Goal: Information Seeking & Learning: Check status

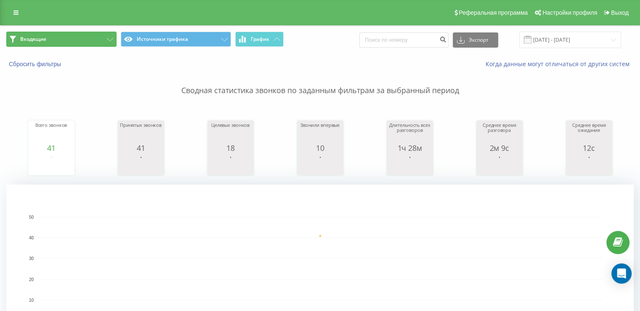
click at [34, 41] on span "Входящие" at bounding box center [33, 39] width 26 height 7
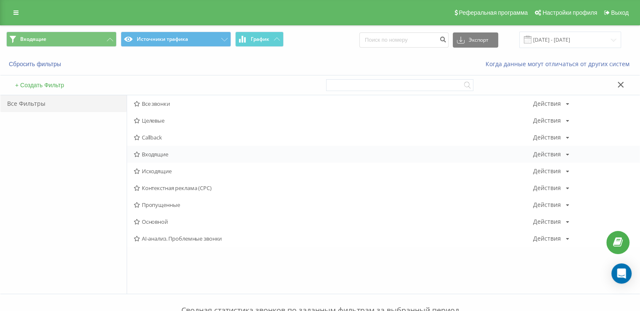
click at [150, 154] on span "Входящие" at bounding box center [334, 154] width 400 height 6
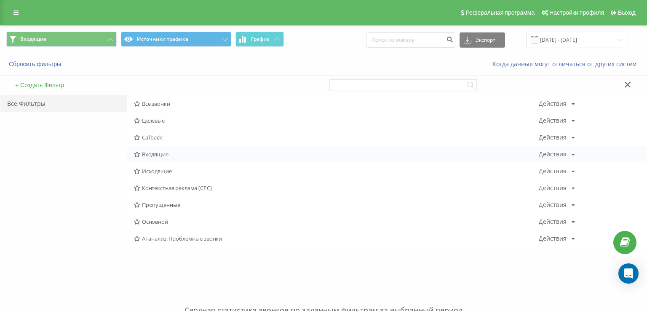
click at [0, 0] on div at bounding box center [0, 0] width 0 height 0
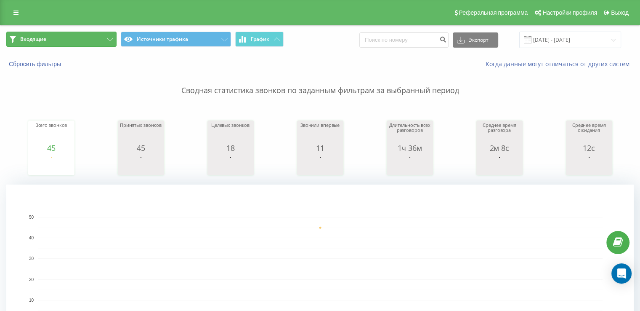
click at [83, 40] on button "Входящие" at bounding box center [61, 39] width 110 height 15
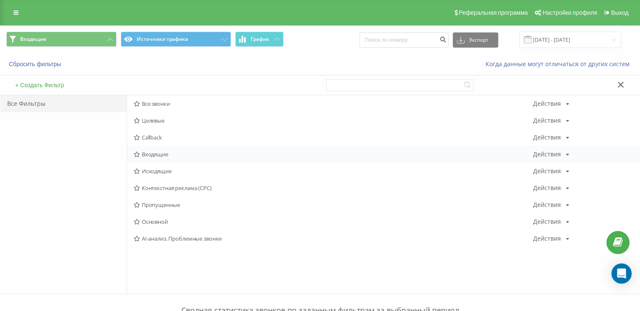
click at [162, 154] on span "Входящие" at bounding box center [334, 154] width 400 height 6
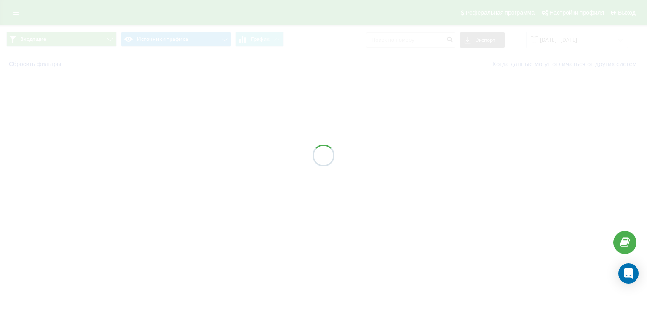
click at [162, 154] on div at bounding box center [323, 155] width 647 height 311
click at [161, 154] on div at bounding box center [323, 155] width 647 height 311
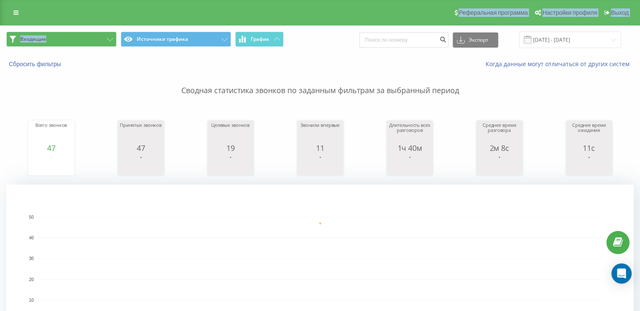
drag, startPoint x: 107, startPoint y: 16, endPoint x: 79, endPoint y: 41, distance: 37.9
click at [79, 42] on button "Входящие" at bounding box center [61, 39] width 110 height 15
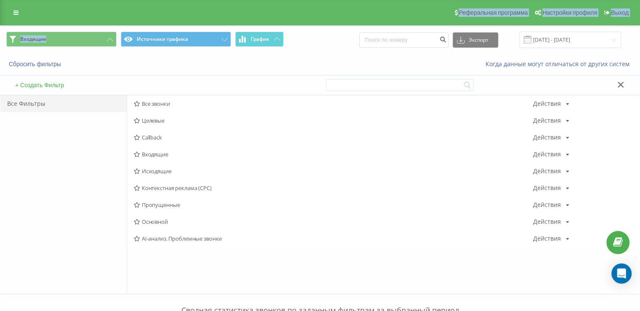
click at [171, 154] on span "Входящие" at bounding box center [334, 154] width 400 height 6
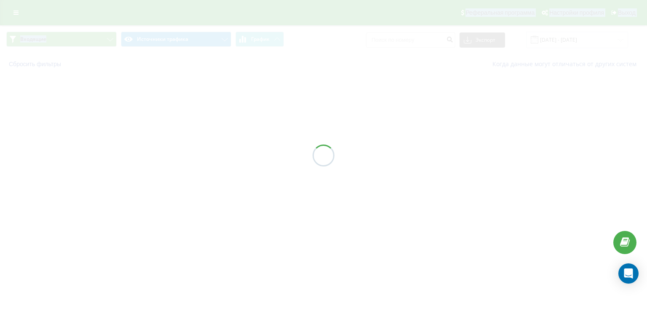
click at [171, 154] on div at bounding box center [323, 155] width 647 height 311
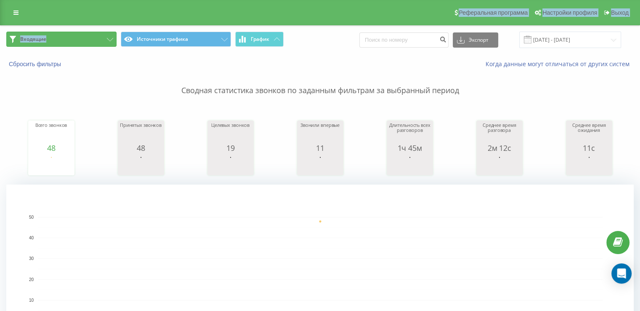
click at [78, 43] on button "Входящие" at bounding box center [61, 39] width 110 height 15
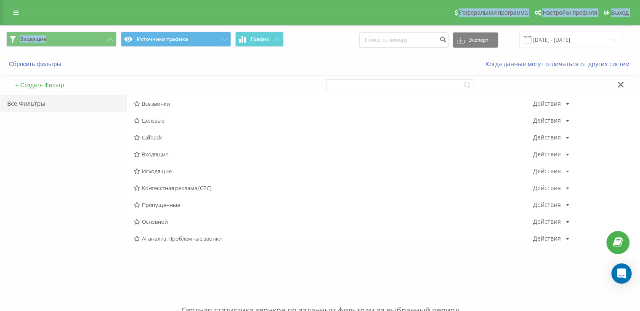
click at [205, 173] on span "Исходящие" at bounding box center [334, 171] width 400 height 6
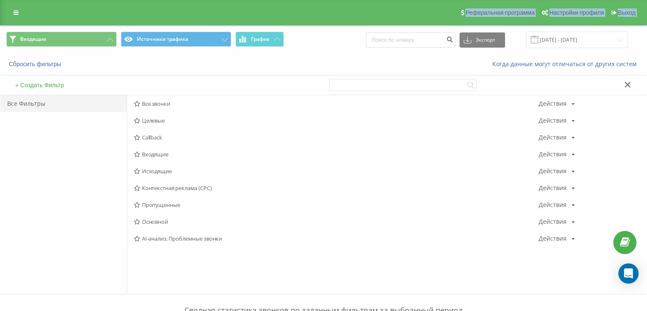
click at [0, 0] on div at bounding box center [0, 0] width 0 height 0
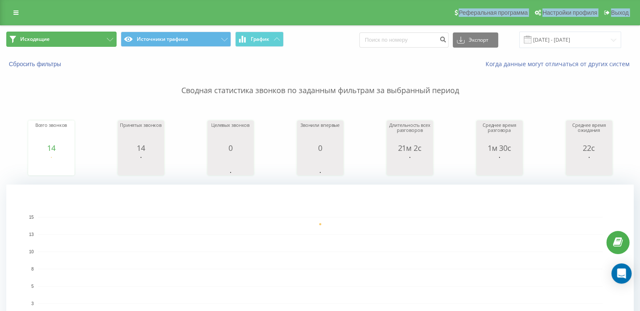
click at [80, 41] on button "Исходящие" at bounding box center [61, 39] width 110 height 15
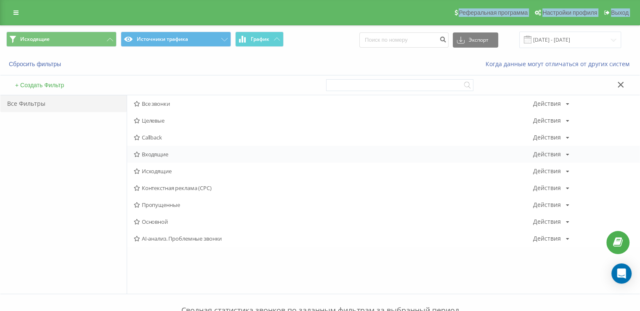
click at [162, 141] on div "Callback Действия Редактировать Копировать Удалить По умолчанию Поделиться" at bounding box center [383, 137] width 513 height 17
click at [163, 152] on span "Входящие" at bounding box center [334, 154] width 400 height 6
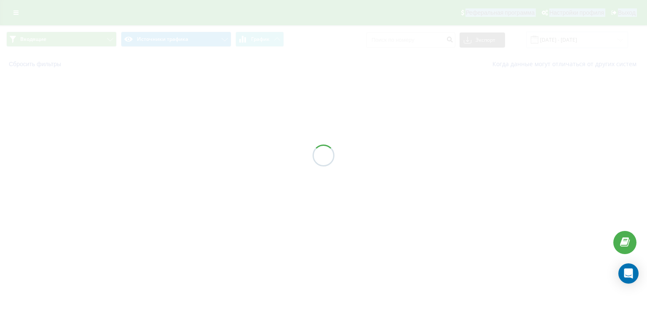
click at [164, 153] on div at bounding box center [323, 155] width 647 height 311
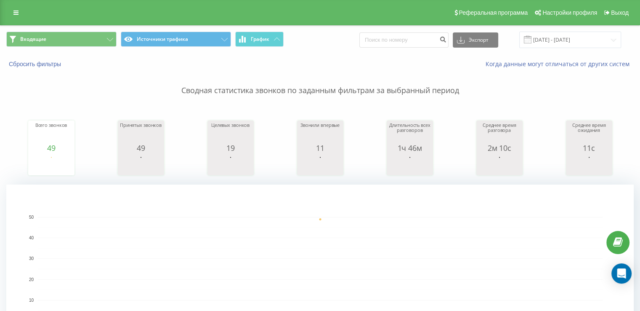
drag, startPoint x: 0, startPoint y: 115, endPoint x: 16, endPoint y: 112, distance: 15.9
click at [33, 27] on div "Входящие Источники трафика График Экспорт .csv .xls .xlsx [DATE] - [DATE]" at bounding box center [320, 40] width 640 height 28
click at [36, 37] on span "Входящие" at bounding box center [33, 39] width 26 height 7
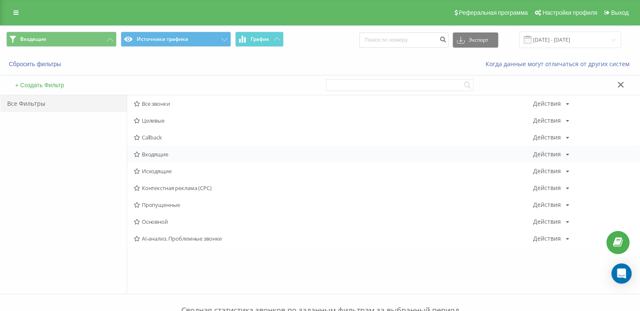
click at [160, 156] on span "Входящие" at bounding box center [334, 154] width 400 height 6
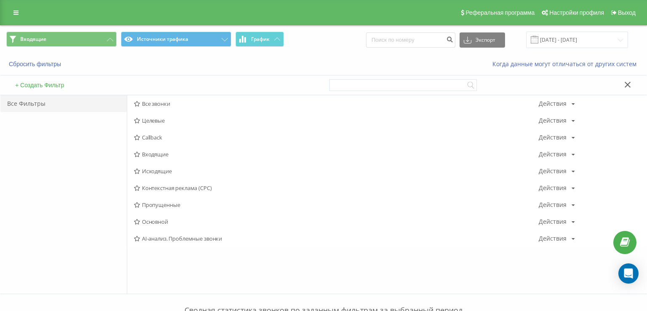
click at [0, 0] on div at bounding box center [0, 0] width 0 height 0
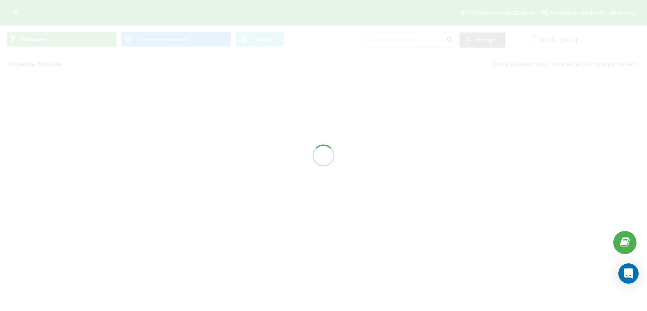
drag, startPoint x: 161, startPoint y: 155, endPoint x: 162, endPoint y: 151, distance: 4.3
click at [161, 153] on div at bounding box center [323, 155] width 647 height 311
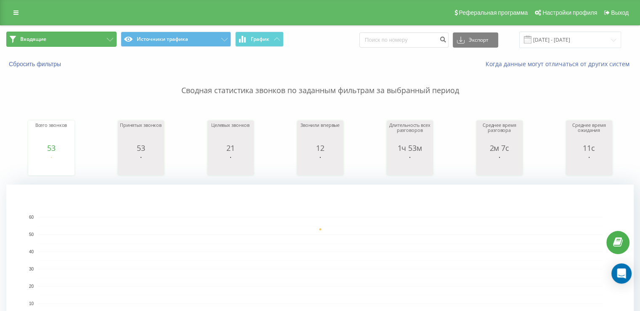
click at [99, 36] on button "Входящие" at bounding box center [61, 39] width 110 height 15
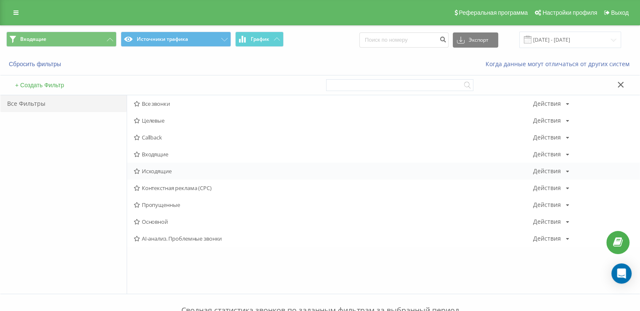
click at [172, 172] on span "Исходящие" at bounding box center [334, 171] width 400 height 6
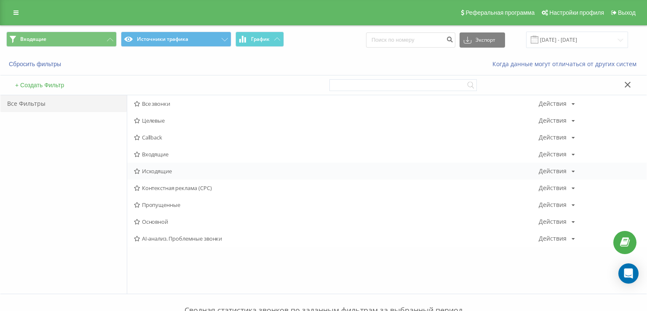
click at [0, 0] on div at bounding box center [0, 0] width 0 height 0
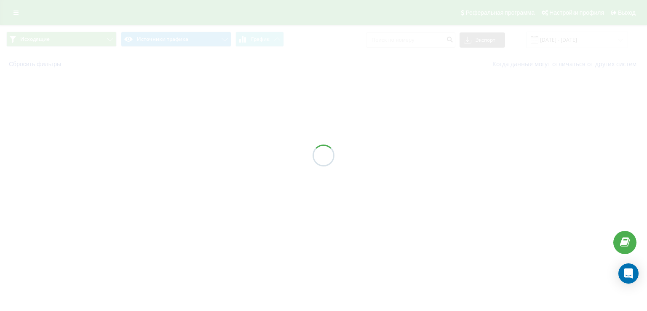
drag, startPoint x: 172, startPoint y: 172, endPoint x: 141, endPoint y: 123, distance: 57.1
click at [172, 172] on div at bounding box center [323, 155] width 647 height 311
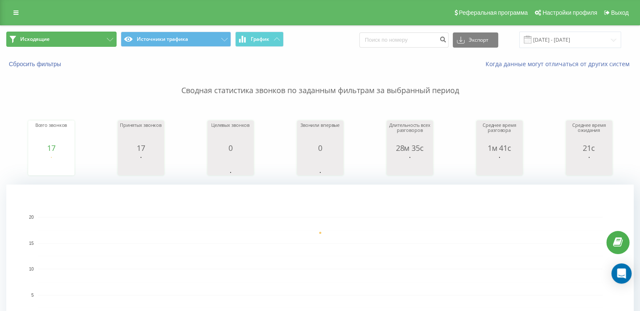
click at [46, 42] on span "Исходящие" at bounding box center [34, 39] width 29 height 7
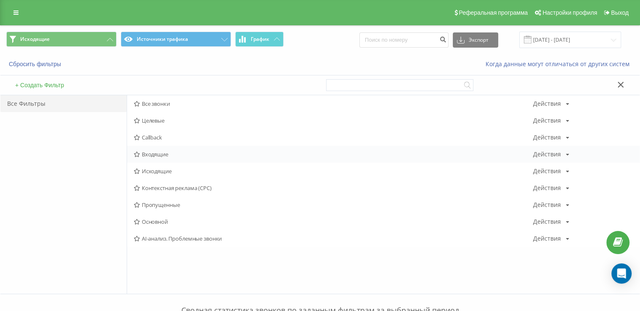
click at [172, 156] on span "Входящие" at bounding box center [334, 154] width 400 height 6
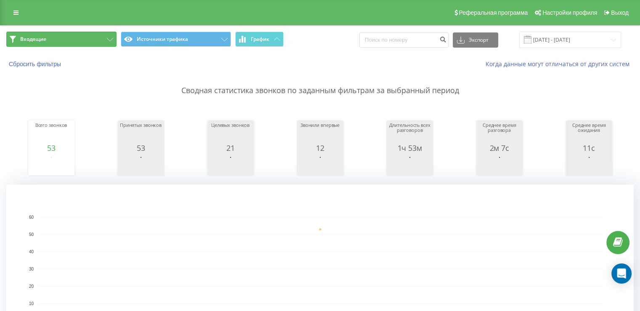
click at [88, 32] on button "Входящие" at bounding box center [61, 39] width 110 height 15
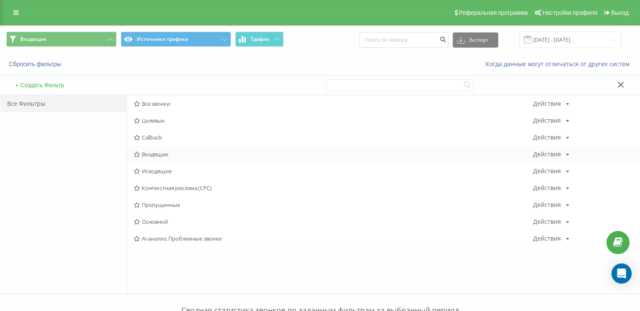
drag, startPoint x: 175, startPoint y: 157, endPoint x: 179, endPoint y: 153, distance: 5.4
click at [175, 156] on div "Входящие Действия Редактировать Копировать Удалить По умолчанию Поделиться" at bounding box center [383, 154] width 513 height 17
click at [179, 153] on span "Входящие" at bounding box center [334, 154] width 400 height 6
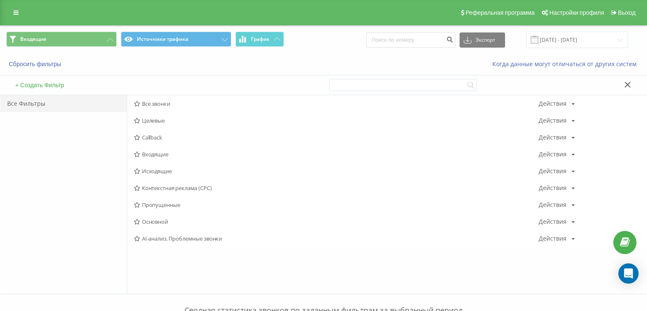
click at [0, 0] on div at bounding box center [0, 0] width 0 height 0
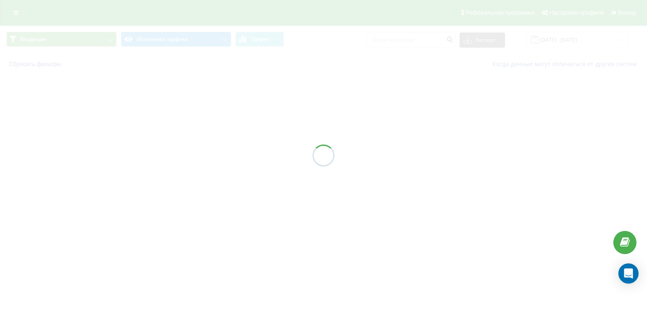
click at [179, 153] on div at bounding box center [323, 155] width 647 height 311
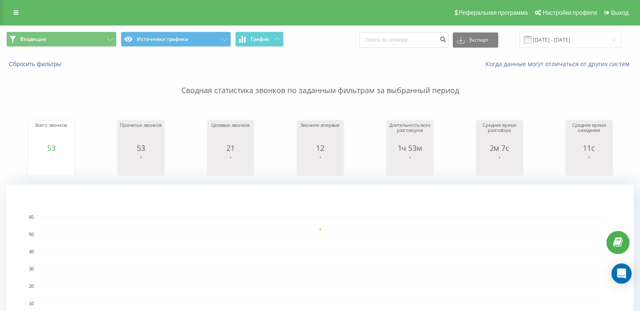
click at [76, 47] on span "Входящие Источники трафика График" at bounding box center [160, 40] width 308 height 16
click at [83, 43] on button "Входящие" at bounding box center [61, 39] width 110 height 15
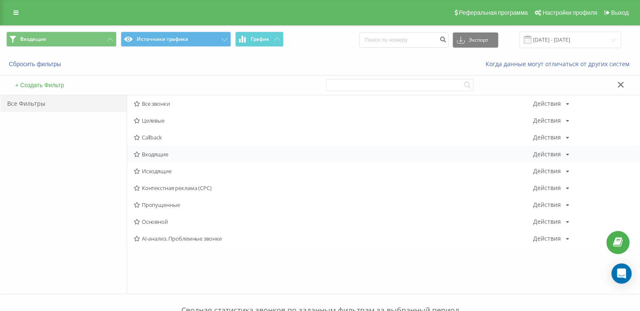
click at [150, 157] on div "Входящие Действия Редактировать Копировать Удалить По умолчанию Поделиться" at bounding box center [383, 154] width 513 height 17
click at [155, 168] on span "Исходящие" at bounding box center [334, 171] width 400 height 6
click at [0, 0] on div at bounding box center [0, 0] width 0 height 0
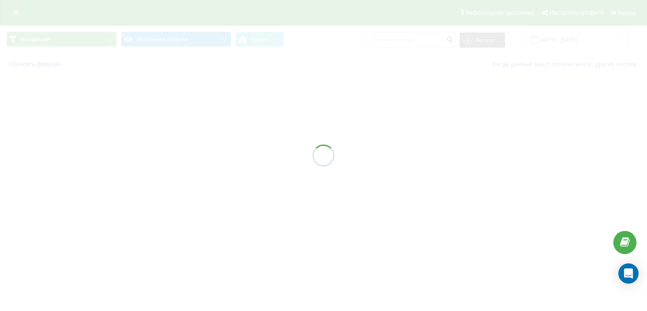
click at [155, 168] on div at bounding box center [323, 155] width 647 height 311
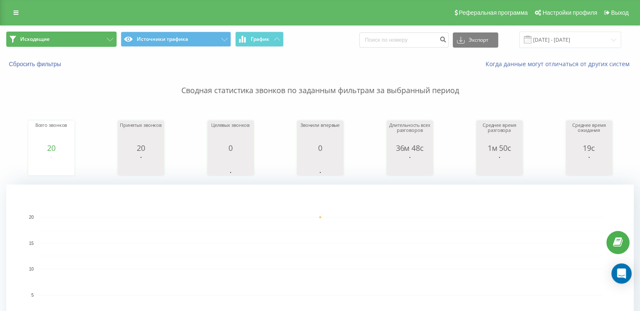
click at [68, 35] on button "Исходящие" at bounding box center [61, 39] width 110 height 15
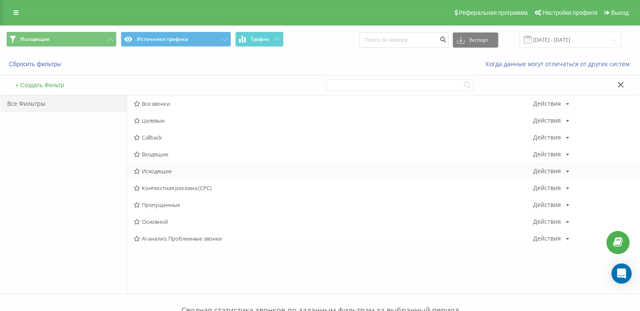
click at [153, 163] on div "Исходящие Действия Редактировать Копировать Удалить По умолчанию Поделиться" at bounding box center [383, 171] width 513 height 17
click at [156, 151] on span "Входящие" at bounding box center [334, 154] width 400 height 6
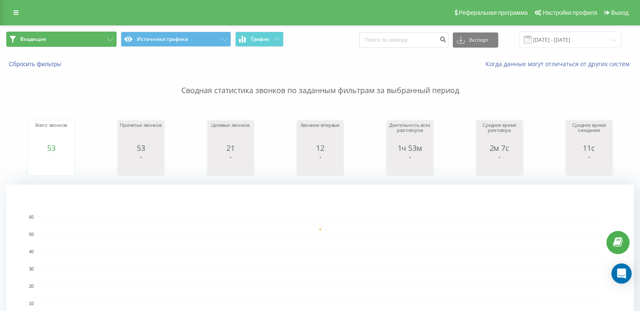
click at [43, 34] on button "Входящие" at bounding box center [61, 39] width 110 height 15
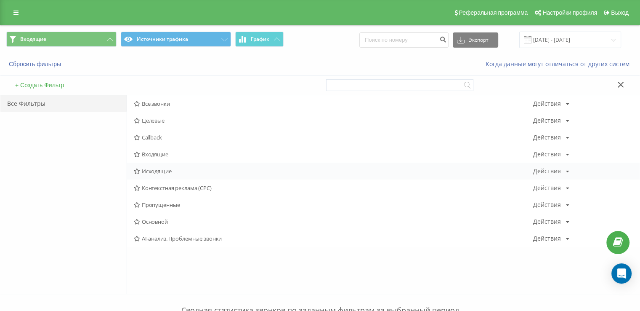
click at [179, 172] on span "Исходящие" at bounding box center [334, 171] width 400 height 6
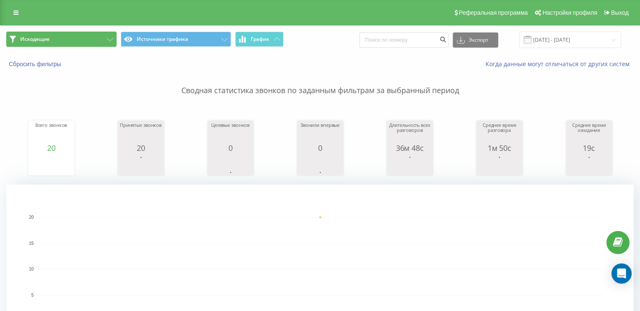
click at [67, 41] on button "Исходящие" at bounding box center [61, 39] width 110 height 15
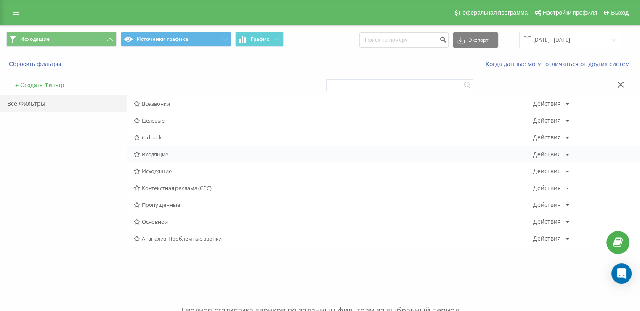
click at [187, 154] on span "Входящие" at bounding box center [334, 154] width 400 height 6
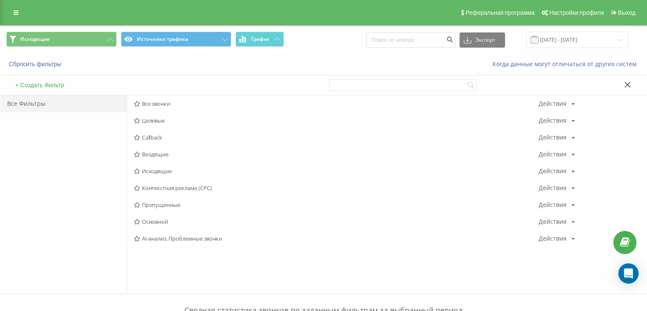
click at [0, 0] on div at bounding box center [0, 0] width 0 height 0
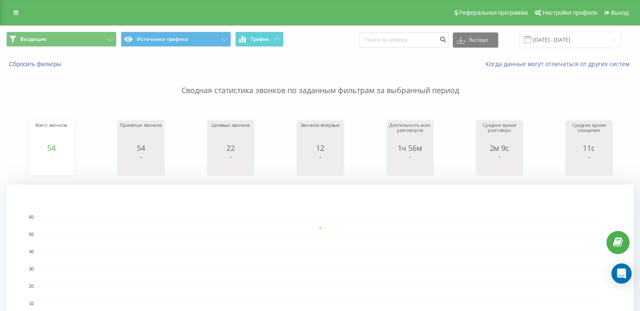
click at [57, 36] on button "Входящие" at bounding box center [61, 39] width 110 height 15
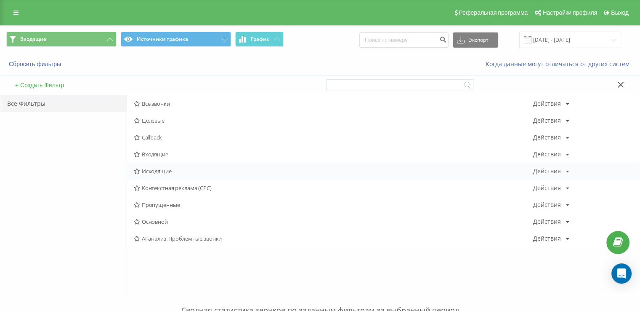
click at [160, 171] on span "Исходящие" at bounding box center [334, 171] width 400 height 6
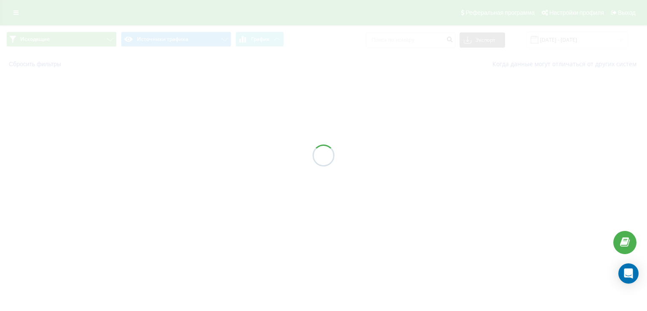
click at [160, 169] on div at bounding box center [323, 155] width 647 height 311
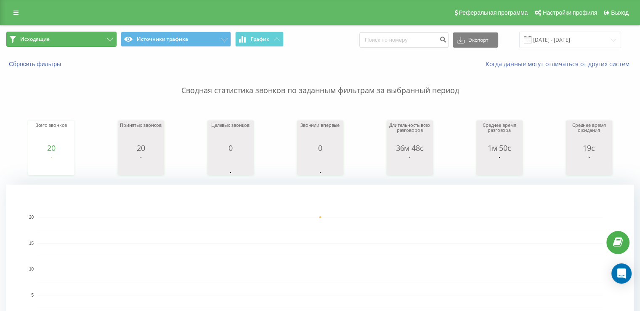
drag, startPoint x: 64, startPoint y: 40, endPoint x: 88, endPoint y: 71, distance: 38.7
click at [64, 41] on button "Исходящие" at bounding box center [61, 39] width 110 height 15
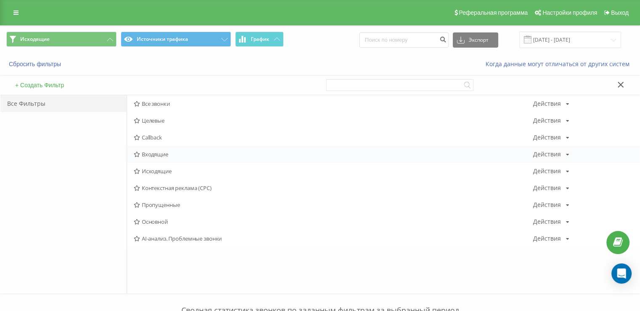
click at [174, 160] on div "Входящие Действия Редактировать Копировать Удалить По умолчанию Поделиться" at bounding box center [383, 154] width 513 height 17
click at [173, 159] on div "Входящие Действия Редактировать Копировать Удалить По умолчанию Поделиться" at bounding box center [383, 154] width 513 height 17
click at [171, 154] on span "Входящие" at bounding box center [334, 154] width 400 height 6
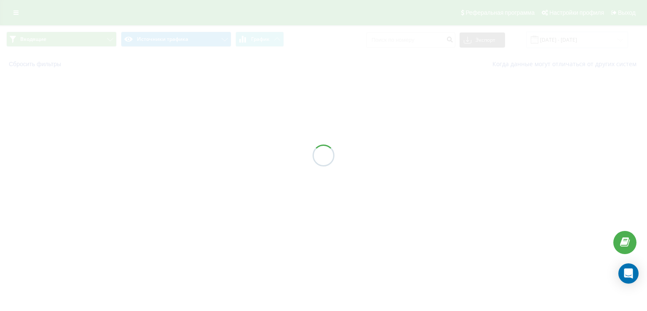
click at [170, 154] on div at bounding box center [323, 155] width 647 height 311
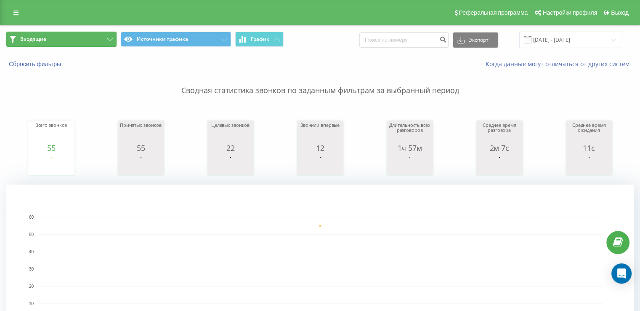
click at [40, 39] on span "Входящие" at bounding box center [33, 39] width 26 height 7
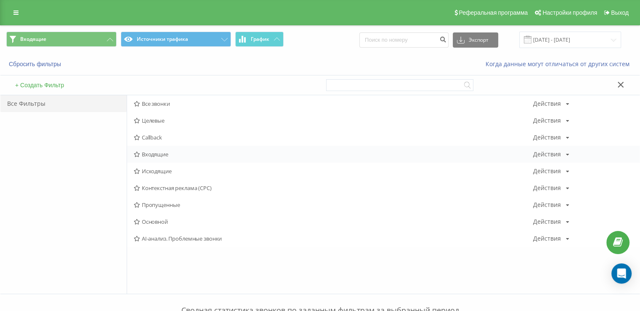
drag, startPoint x: 173, startPoint y: 148, endPoint x: 173, endPoint y: 153, distance: 5.1
click at [173, 149] on div "Входящие Действия Редактировать Копировать Удалить По умолчанию Поделиться" at bounding box center [383, 154] width 513 height 17
click at [173, 157] on div "Входящие Действия Редактировать Копировать Удалить По умолчанию Поделиться" at bounding box center [383, 154] width 513 height 17
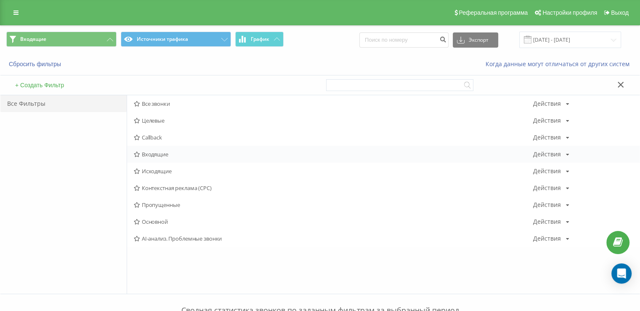
click at [172, 156] on span "Входящие" at bounding box center [334, 154] width 400 height 6
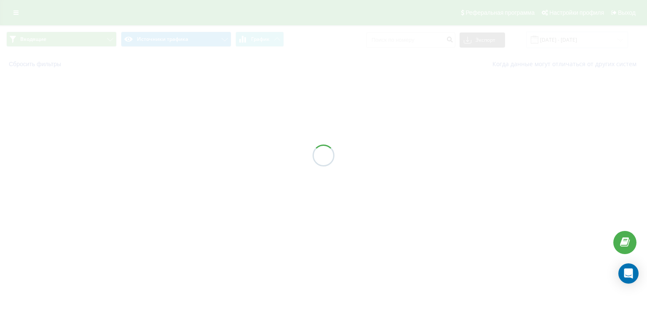
click at [172, 156] on div at bounding box center [323, 155] width 647 height 311
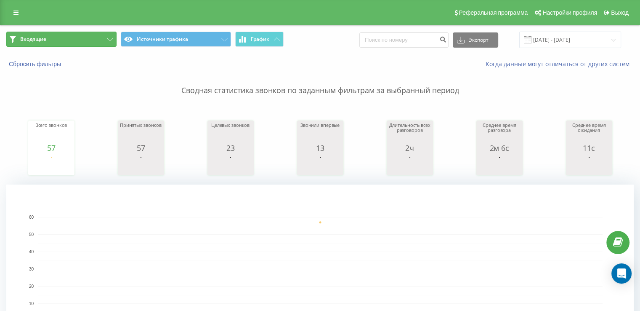
click at [52, 37] on button "Входящие" at bounding box center [61, 39] width 110 height 15
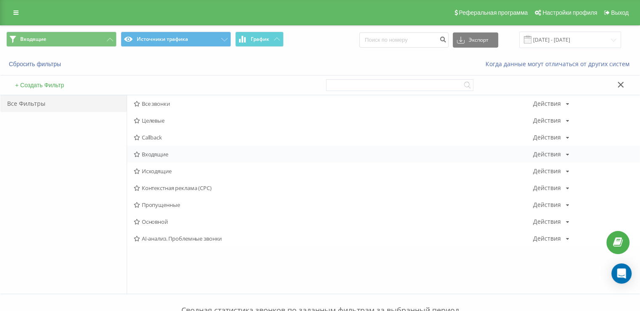
click at [163, 152] on span "Входящие" at bounding box center [334, 154] width 400 height 6
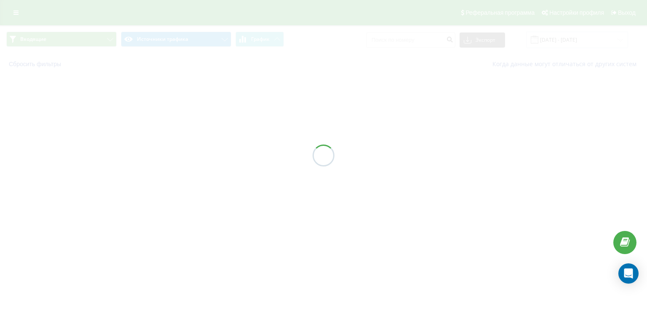
click at [163, 152] on div at bounding box center [323, 155] width 647 height 311
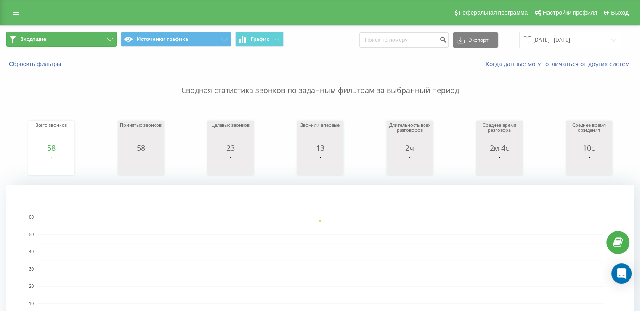
click at [77, 39] on button "Входящие" at bounding box center [61, 39] width 110 height 15
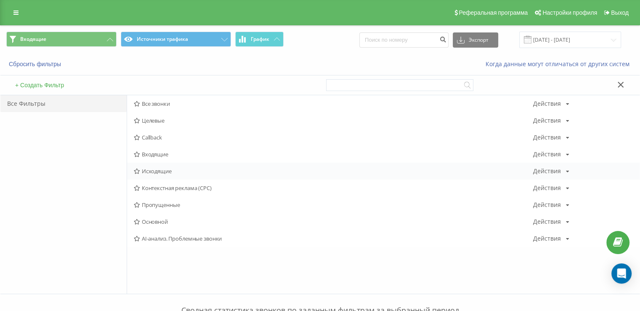
click at [163, 172] on span "Исходящие" at bounding box center [334, 171] width 400 height 6
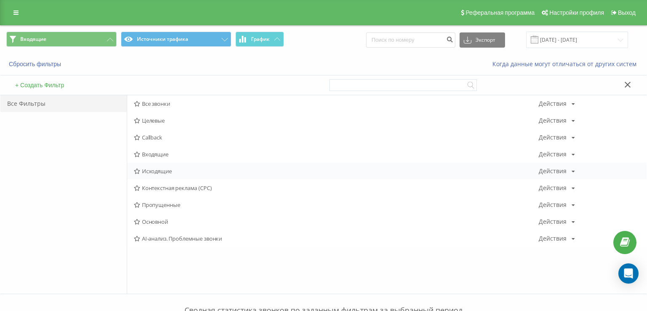
click at [0, 0] on div at bounding box center [0, 0] width 0 height 0
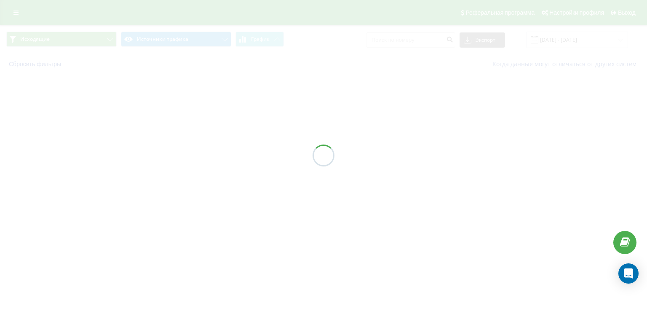
click at [163, 172] on div at bounding box center [323, 155] width 647 height 311
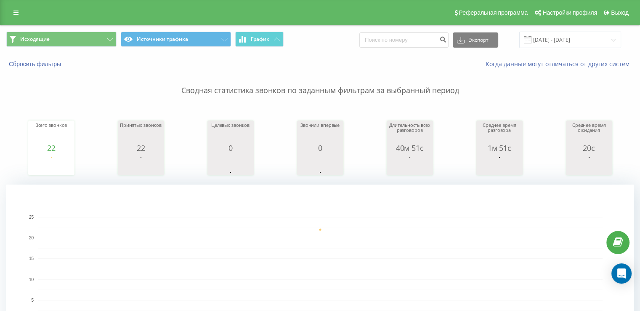
click at [89, 31] on div "Исходящие Источники трафика График Экспорт .csv .xls .xlsx [DATE] - [DATE]" at bounding box center [320, 40] width 640 height 28
drag, startPoint x: 88, startPoint y: 34, endPoint x: 125, endPoint y: 72, distance: 53.9
click at [88, 35] on button "Исходящие" at bounding box center [61, 39] width 110 height 15
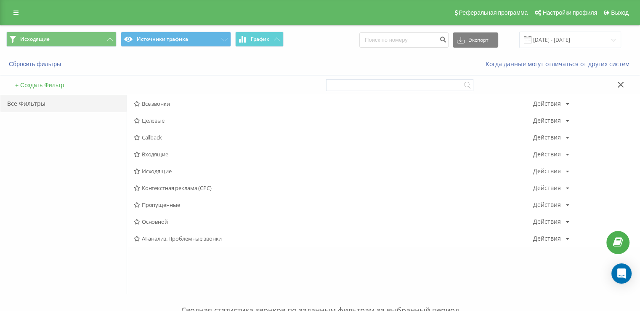
click at [169, 152] on span "Входящие" at bounding box center [334, 154] width 400 height 6
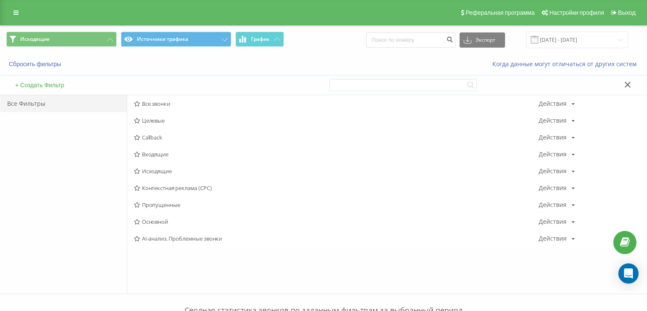
click at [0, 0] on div at bounding box center [0, 0] width 0 height 0
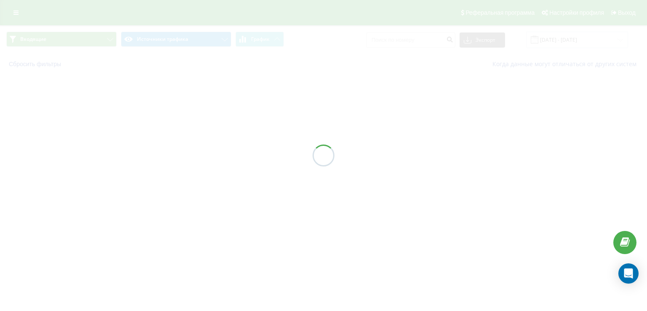
click at [168, 152] on div at bounding box center [323, 155] width 647 height 311
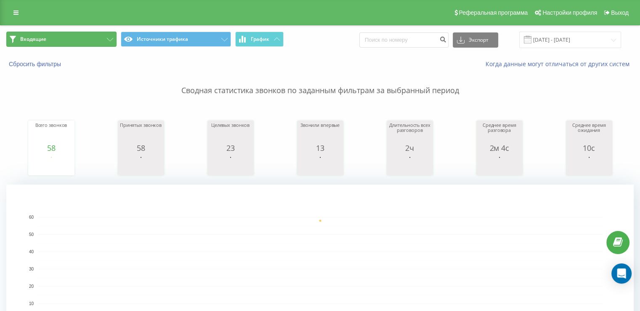
click at [59, 41] on button "Входящие" at bounding box center [61, 39] width 110 height 15
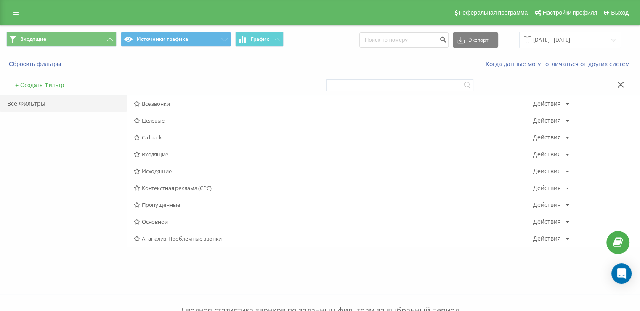
click at [160, 154] on span "Входящие" at bounding box center [334, 154] width 400 height 6
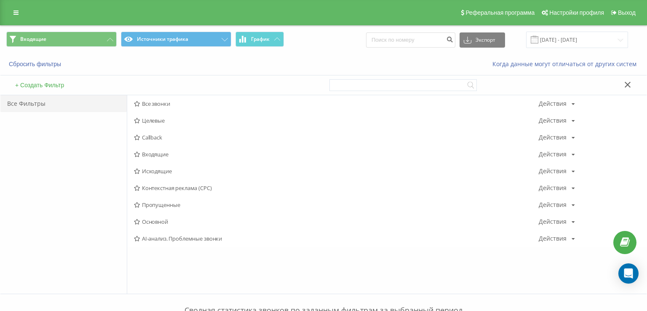
click at [0, 0] on div at bounding box center [0, 0] width 0 height 0
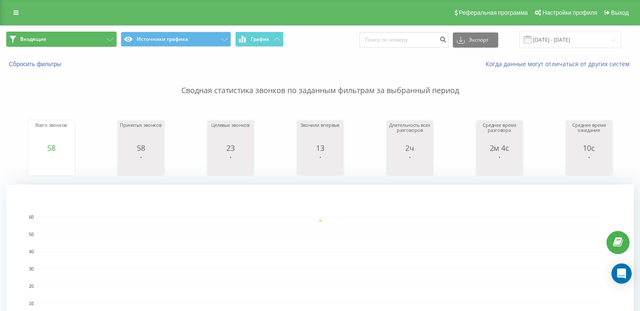
drag, startPoint x: 89, startPoint y: 43, endPoint x: 101, endPoint y: 68, distance: 27.7
click at [89, 43] on button "Входящие" at bounding box center [61, 39] width 110 height 15
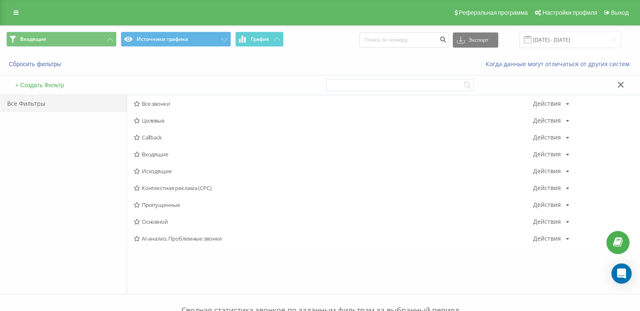
click at [167, 168] on span "Исходящие" at bounding box center [334, 171] width 400 height 6
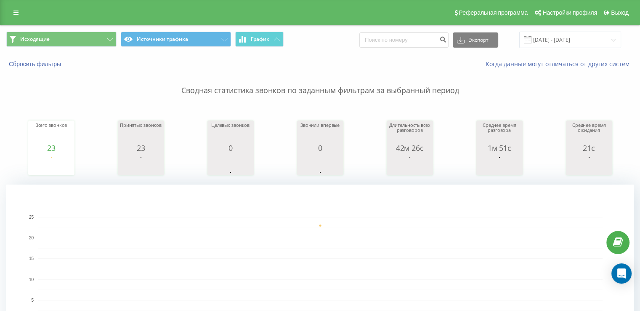
drag, startPoint x: 5, startPoint y: 104, endPoint x: 63, endPoint y: 14, distance: 107.6
drag, startPoint x: 82, startPoint y: 46, endPoint x: 79, endPoint y: 41, distance: 6.2
click at [82, 45] on button "Исходящие" at bounding box center [61, 39] width 110 height 15
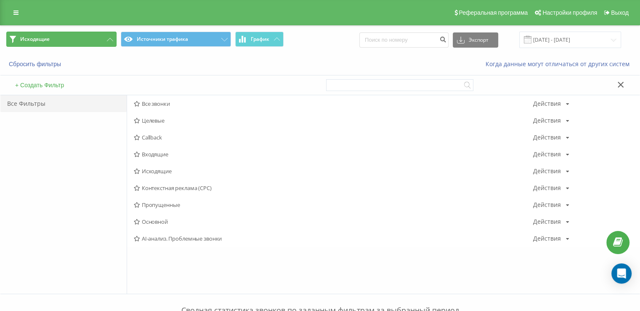
click at [79, 39] on button "Исходящие" at bounding box center [61, 39] width 110 height 15
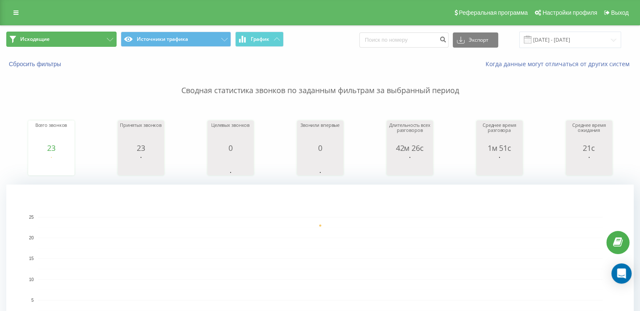
click at [75, 41] on button "Исходящие" at bounding box center [61, 39] width 110 height 15
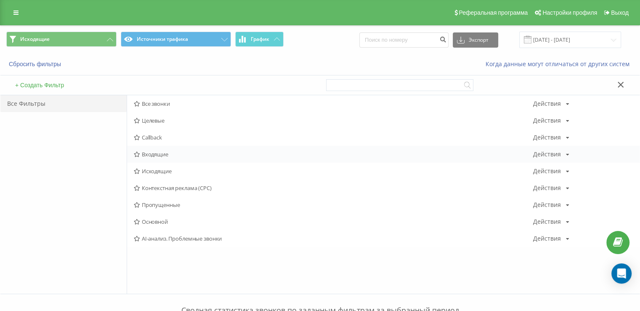
click at [160, 146] on div "Входящие Действия Редактировать Копировать Удалить По умолчанию Поделиться" at bounding box center [383, 154] width 513 height 17
click at [165, 154] on span "Входящие" at bounding box center [334, 154] width 400 height 6
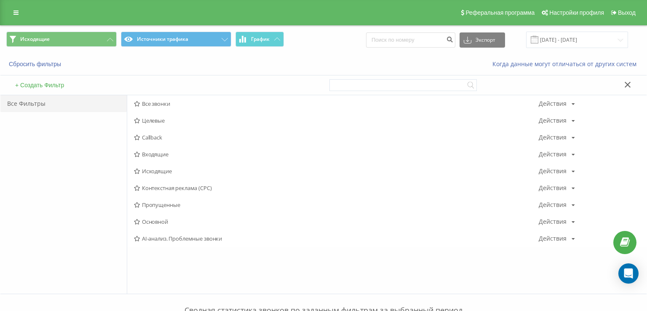
click at [0, 0] on div at bounding box center [0, 0] width 0 height 0
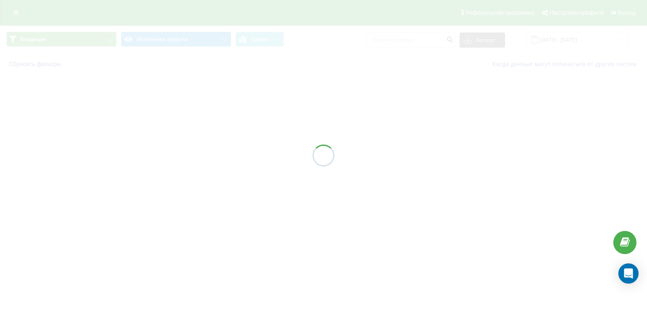
click at [166, 155] on div at bounding box center [323, 155] width 647 height 311
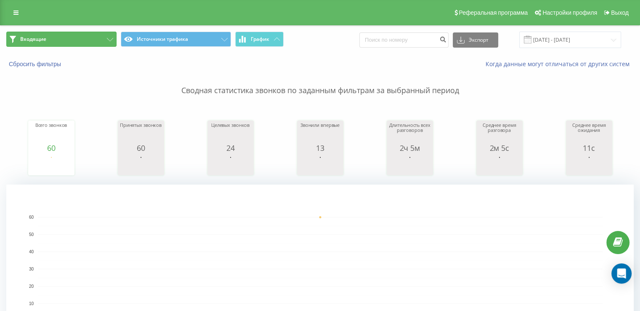
click at [39, 37] on span "Входящие" at bounding box center [33, 39] width 26 height 7
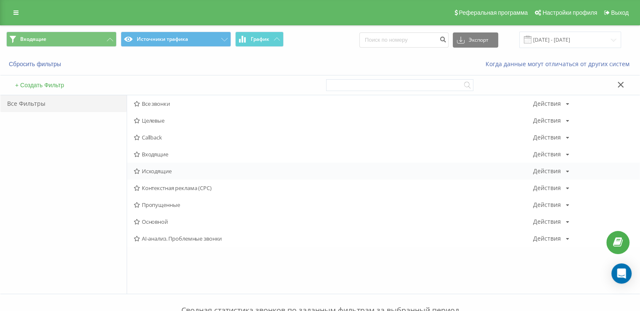
click at [177, 172] on span "Исходящие" at bounding box center [334, 171] width 400 height 6
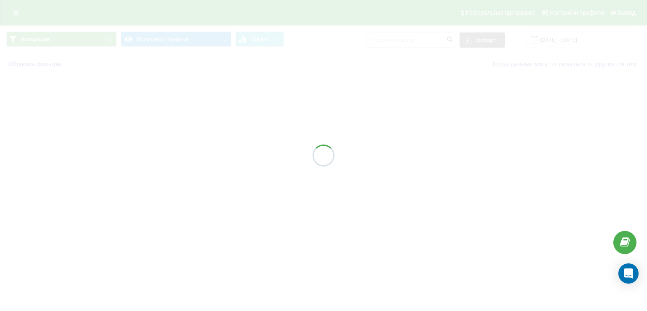
click at [177, 172] on div at bounding box center [323, 155] width 647 height 311
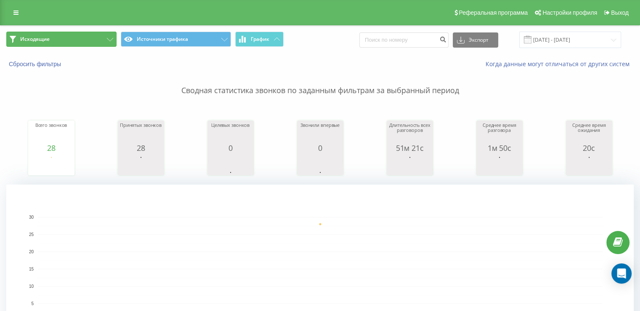
click at [63, 34] on button "Исходящие" at bounding box center [61, 39] width 110 height 15
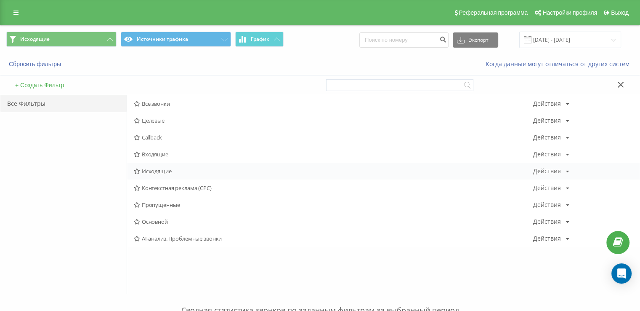
click at [169, 171] on span "Исходящие" at bounding box center [334, 171] width 400 height 6
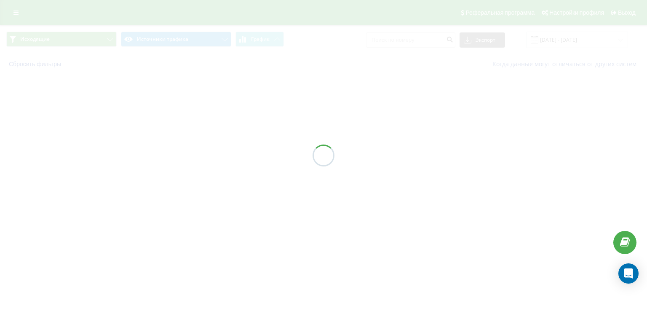
drag, startPoint x: 171, startPoint y: 171, endPoint x: 169, endPoint y: 176, distance: 4.5
click at [172, 171] on div at bounding box center [323, 155] width 647 height 311
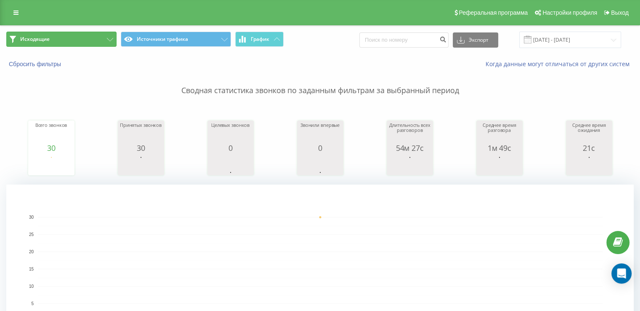
click at [70, 36] on button "Исходящие" at bounding box center [61, 39] width 110 height 15
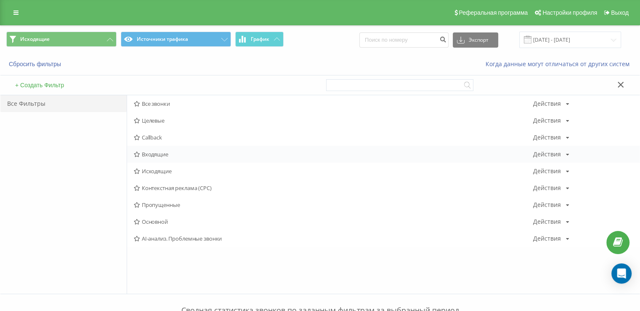
click at [175, 149] on div "Входящие Действия Редактировать Копировать Удалить По умолчанию Поделиться" at bounding box center [383, 154] width 513 height 17
click at [178, 155] on span "Входящие" at bounding box center [334, 154] width 400 height 6
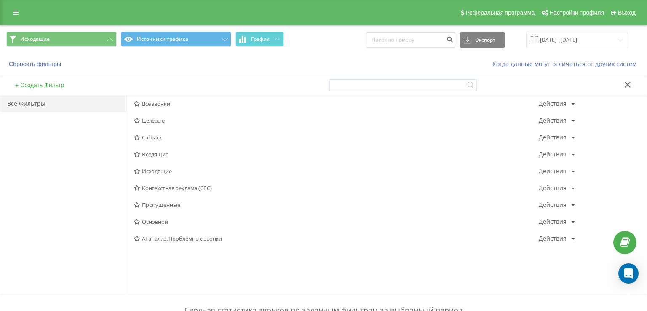
click at [0, 0] on div at bounding box center [0, 0] width 0 height 0
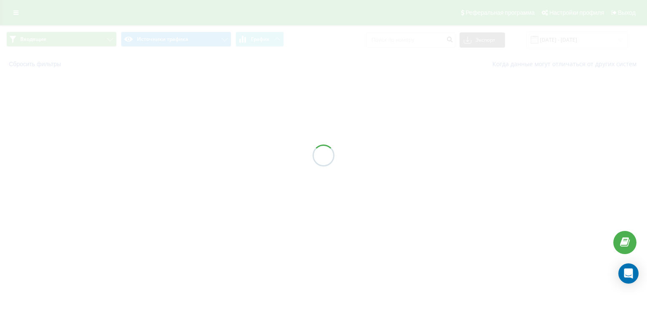
click at [178, 155] on div at bounding box center [323, 155] width 647 height 311
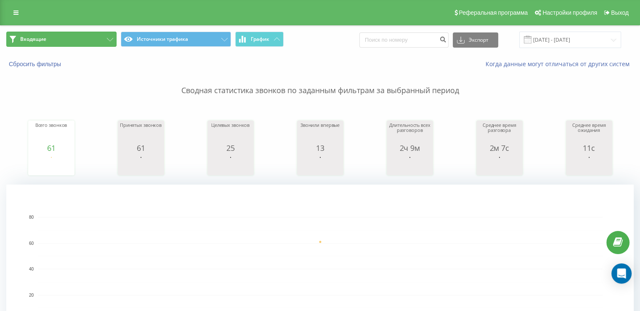
click at [84, 42] on button "Входящие" at bounding box center [61, 39] width 110 height 15
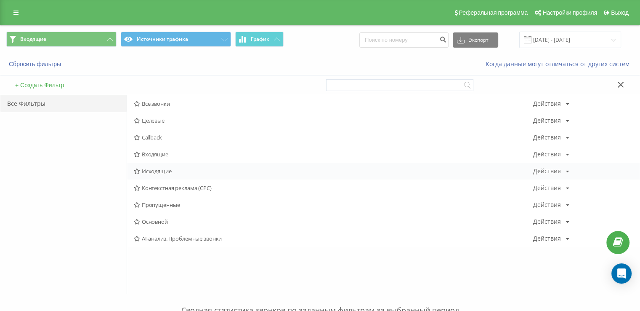
click at [170, 172] on span "Исходящие" at bounding box center [334, 171] width 400 height 6
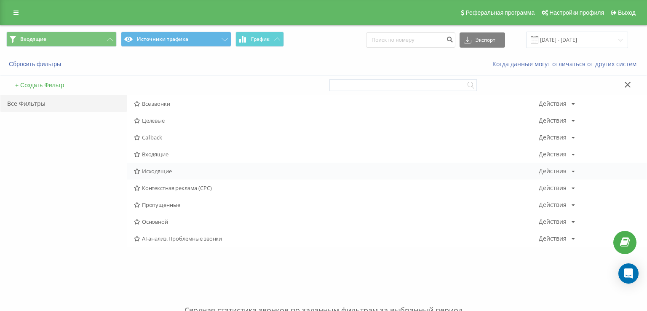
click at [0, 0] on div at bounding box center [0, 0] width 0 height 0
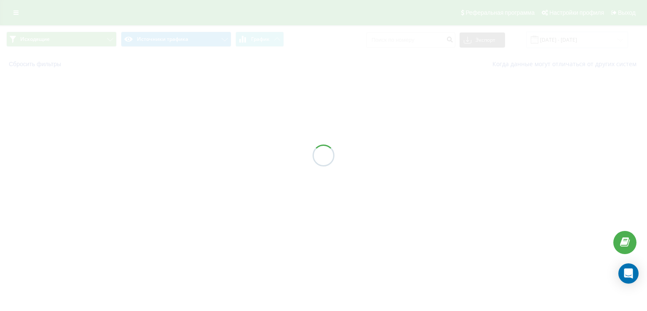
click at [170, 172] on div at bounding box center [323, 155] width 647 height 311
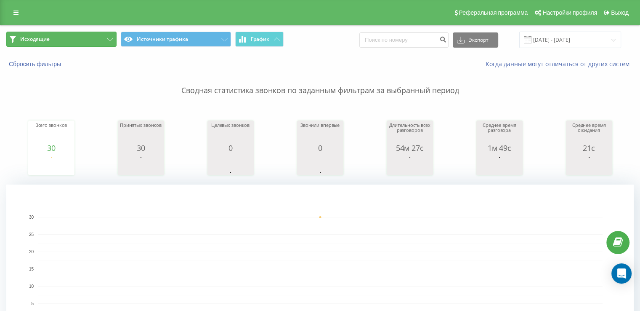
click at [95, 34] on button "Исходящие" at bounding box center [61, 39] width 110 height 15
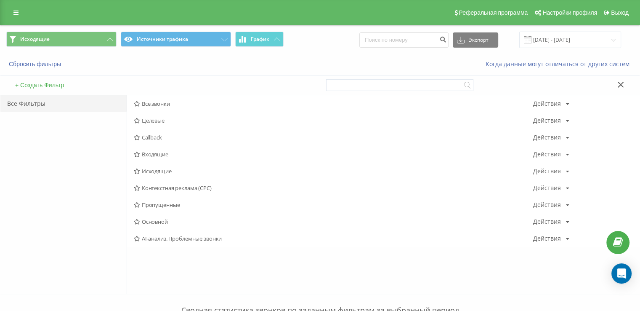
drag, startPoint x: 179, startPoint y: 151, endPoint x: 174, endPoint y: 155, distance: 6.4
click at [178, 151] on span "Входящие" at bounding box center [334, 154] width 400 height 6
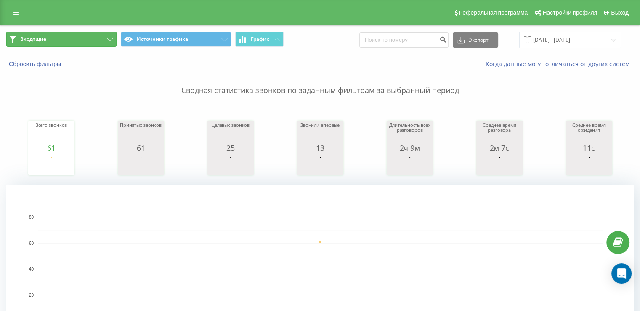
drag, startPoint x: 77, startPoint y: 34, endPoint x: 89, endPoint y: 50, distance: 19.8
click at [77, 34] on button "Входящие" at bounding box center [61, 39] width 110 height 15
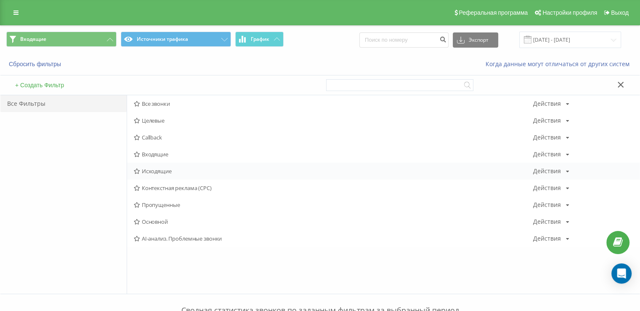
click at [166, 167] on div "Исходящие Действия Редактировать Копировать Удалить По умолчанию Поделиться" at bounding box center [383, 171] width 513 height 17
click at [166, 169] on span "Исходящие" at bounding box center [334, 171] width 400 height 6
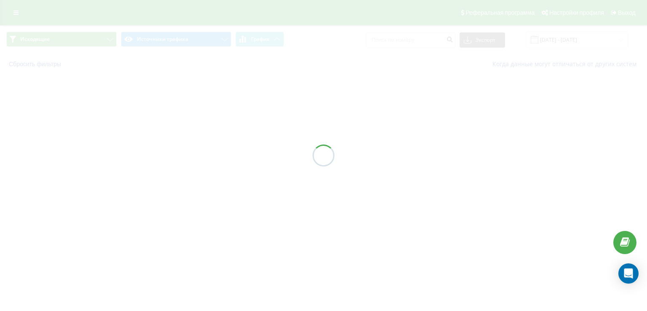
click at [166, 171] on div at bounding box center [323, 155] width 647 height 311
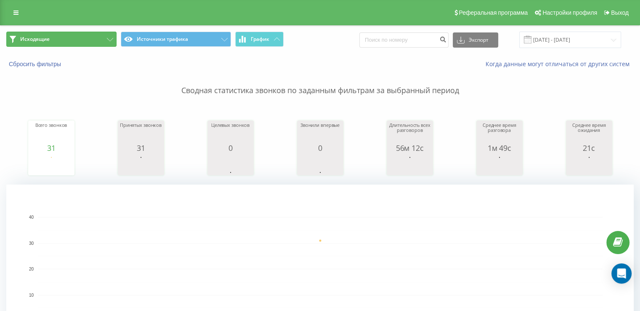
drag, startPoint x: 55, startPoint y: 39, endPoint x: 101, endPoint y: 72, distance: 56.7
click at [56, 38] on button "Исходящие" at bounding box center [61, 39] width 110 height 15
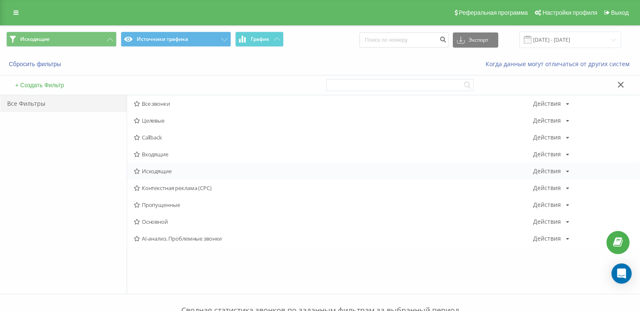
click at [168, 173] on span "Исходящие" at bounding box center [334, 171] width 400 height 6
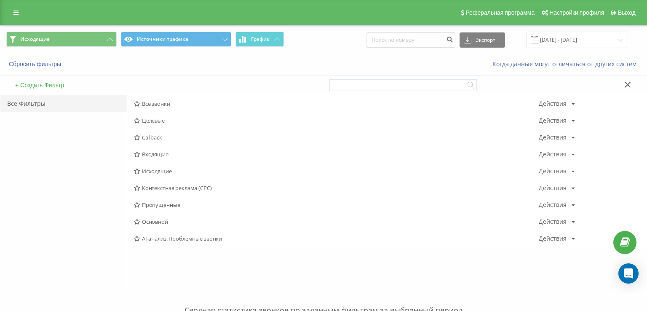
click at [0, 0] on div at bounding box center [0, 0] width 0 height 0
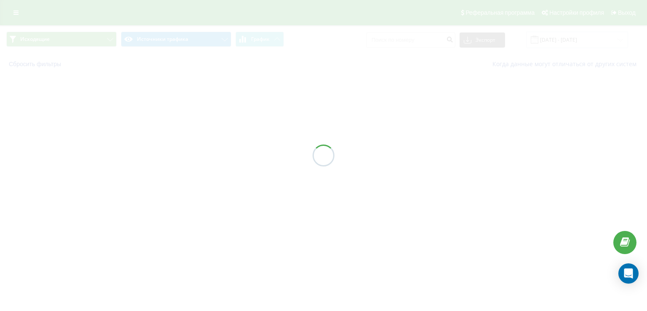
click at [170, 171] on div at bounding box center [323, 155] width 647 height 311
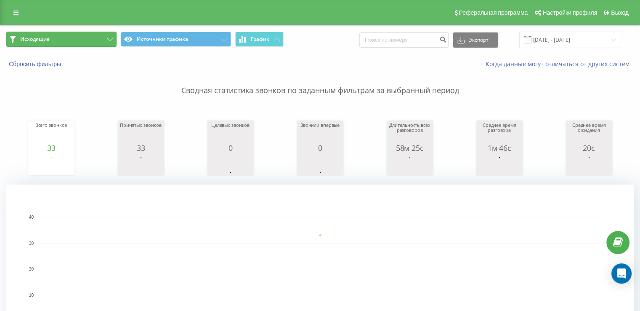
click at [35, 32] on button "Исходящие" at bounding box center [61, 39] width 110 height 15
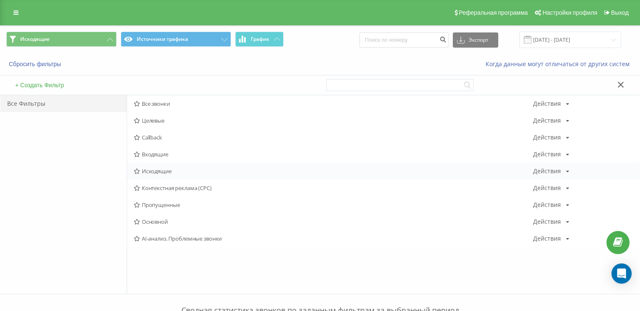
click at [151, 167] on div "Исходящие Действия Редактировать Копировать Удалить По умолчанию Поделиться" at bounding box center [383, 171] width 513 height 17
click at [151, 168] on span "Исходящие" at bounding box center [334, 171] width 400 height 6
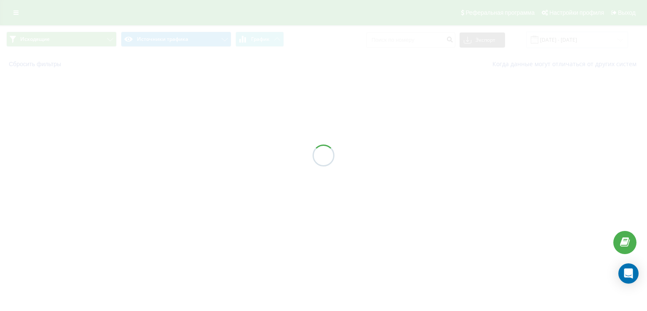
click at [151, 168] on div at bounding box center [323, 155] width 647 height 311
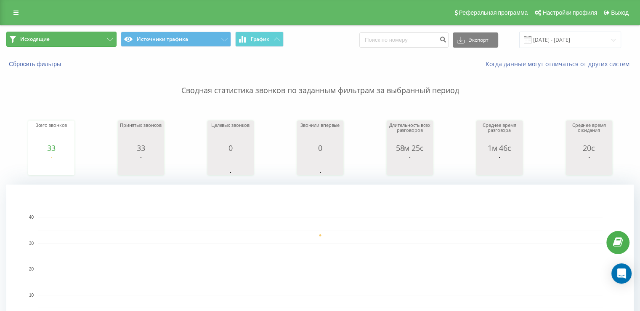
click at [83, 33] on button "Исходящие" at bounding box center [61, 39] width 110 height 15
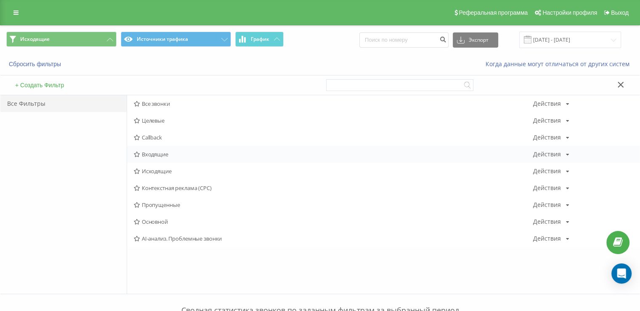
click at [163, 157] on div "Входящие Действия Редактировать Копировать Удалить По умолчанию Поделиться" at bounding box center [383, 154] width 513 height 17
click at [162, 165] on div "Исходящие Действия Редактировать Копировать Удалить По умолчанию Поделиться" at bounding box center [383, 171] width 513 height 17
click at [162, 166] on div "Исходящие Действия Редактировать Копировать Удалить По умолчанию Поделиться" at bounding box center [383, 171] width 513 height 17
click at [163, 166] on div "Исходящие Действия Редактировать Копировать Удалить По умолчанию Поделиться" at bounding box center [383, 171] width 513 height 17
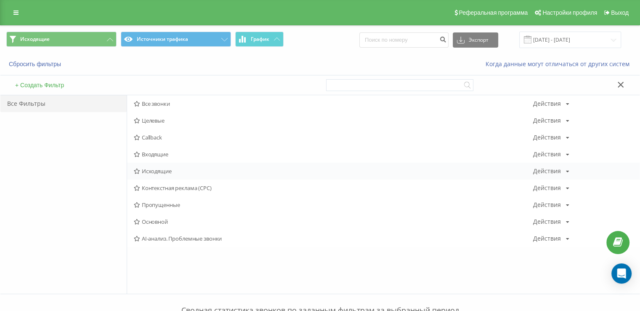
click at [166, 170] on span "Исходящие" at bounding box center [334, 171] width 400 height 6
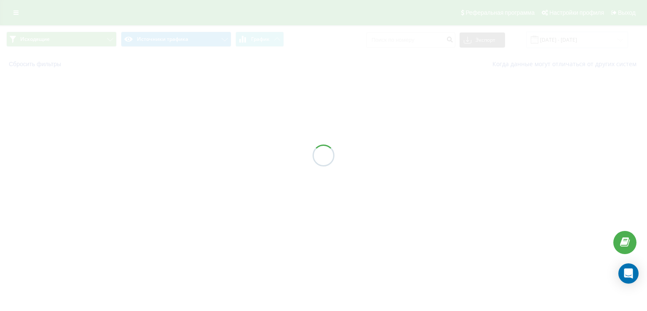
click at [167, 170] on div at bounding box center [323, 155] width 647 height 311
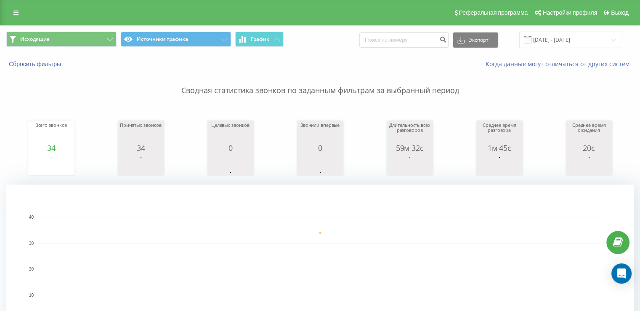
drag, startPoint x: 10, startPoint y: 117, endPoint x: 22, endPoint y: 78, distance: 40.9
click at [10, 117] on div "Всего звонков 34 date totalCalls [DATE] [PHONE_NUMBER][DATE] Принятых звонков 3…" at bounding box center [320, 140] width 628 height 72
click at [94, 41] on button "Исходящие" at bounding box center [61, 39] width 110 height 15
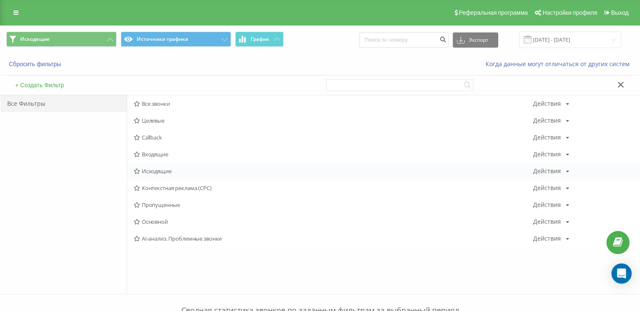
click at [187, 167] on div "Исходящие Действия Редактировать Копировать Удалить По умолчанию Поделиться" at bounding box center [383, 171] width 513 height 17
click at [188, 166] on div "Исходящие Действия Редактировать Копировать Удалить По умолчанию Поделиться" at bounding box center [383, 171] width 513 height 17
drag, startPoint x: 189, startPoint y: 167, endPoint x: 192, endPoint y: 171, distance: 5.5
click at [191, 171] on div "Исходящие Действия Редактировать Копировать Удалить По умолчанию Поделиться" at bounding box center [383, 171] width 513 height 17
click at [192, 171] on span "Исходящие" at bounding box center [334, 171] width 400 height 6
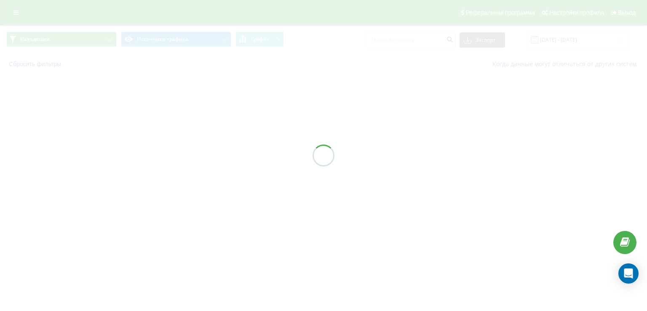
click at [192, 171] on div at bounding box center [323, 155] width 647 height 311
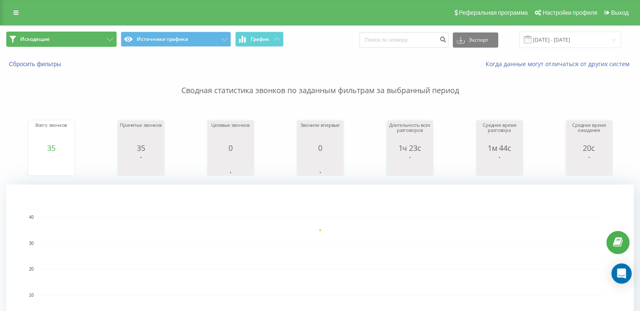
click at [76, 41] on button "Исходящие" at bounding box center [61, 39] width 110 height 15
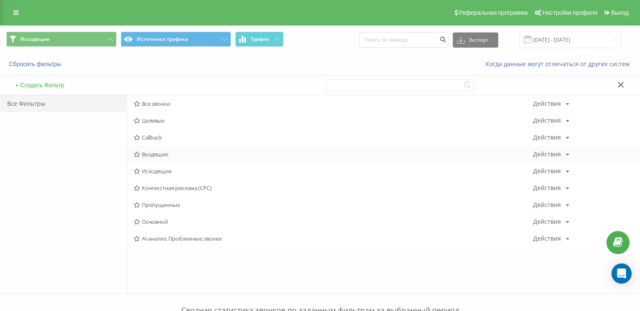
click at [195, 155] on span "Входящие" at bounding box center [334, 154] width 400 height 6
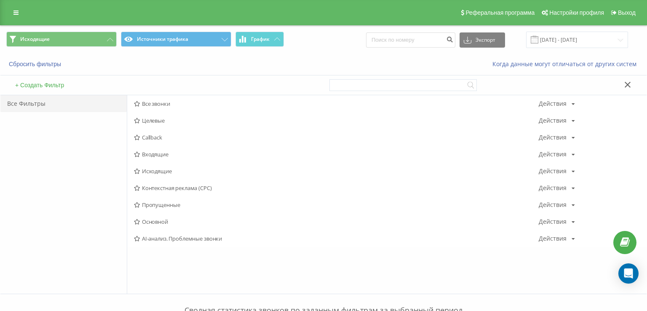
click at [0, 0] on div at bounding box center [0, 0] width 0 height 0
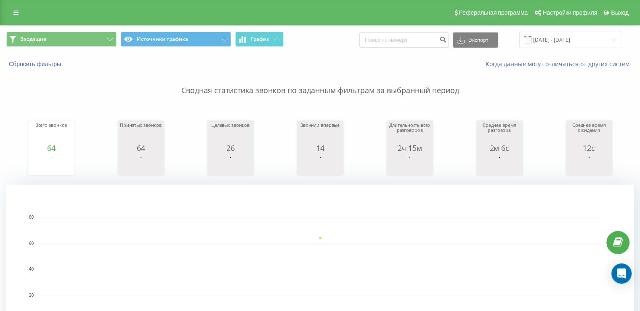
click at [86, 36] on button "Входящие" at bounding box center [61, 39] width 110 height 15
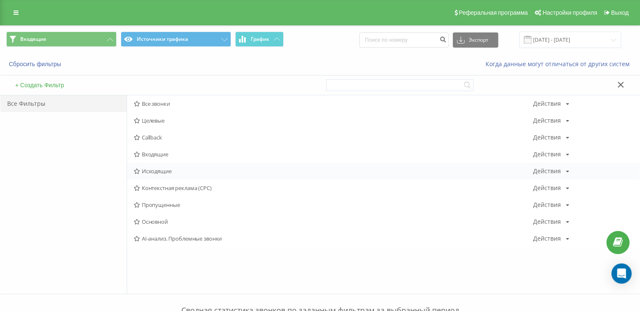
click at [185, 171] on span "Исходящие" at bounding box center [334, 171] width 400 height 6
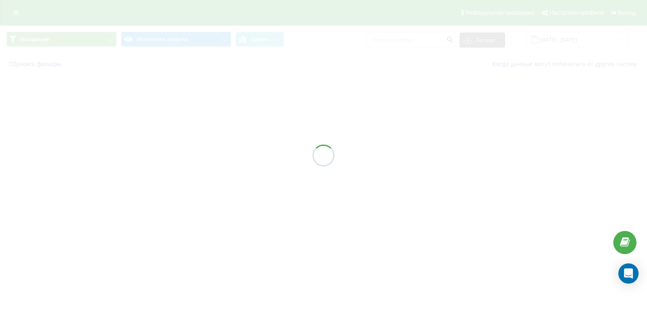
click at [185, 171] on div at bounding box center [323, 155] width 647 height 311
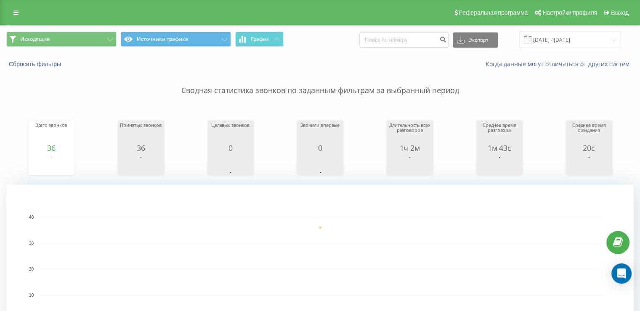
drag, startPoint x: 28, startPoint y: 119, endPoint x: 34, endPoint y: 85, distance: 34.1
click at [29, 119] on div "Всего звонков 36 date totalCalls [DATE] [PHONE_NUMBER][DATE] Принятых звонков 3…" at bounding box center [320, 140] width 628 height 72
click at [100, 34] on button "Исходящие" at bounding box center [61, 39] width 110 height 15
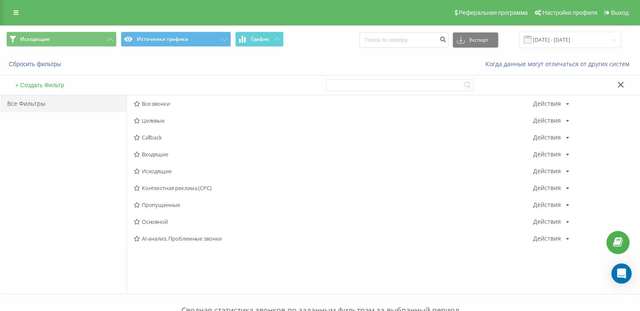
click at [169, 157] on div "Входящие Действия Редактировать Копировать Удалить По умолчанию Поделиться" at bounding box center [383, 154] width 513 height 17
click at [168, 154] on span "Входящие" at bounding box center [334, 154] width 400 height 6
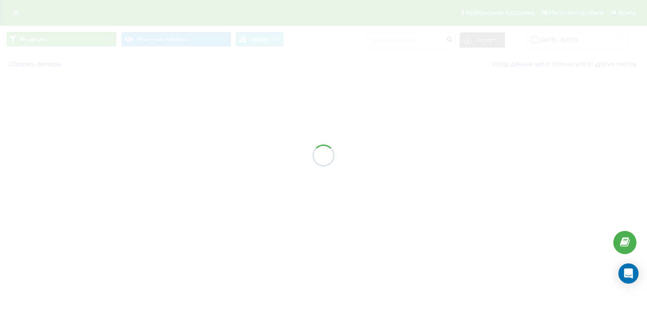
click at [168, 154] on div at bounding box center [323, 155] width 647 height 311
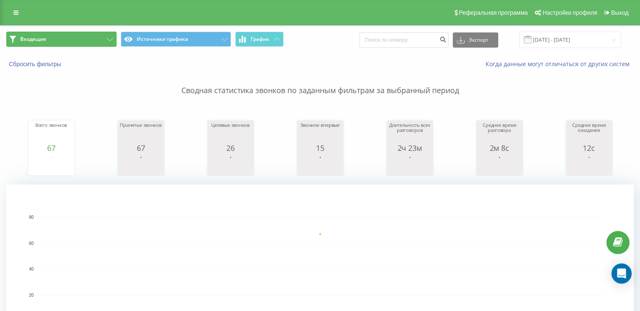
drag, startPoint x: 96, startPoint y: 41, endPoint x: 107, endPoint y: 61, distance: 22.5
click at [95, 39] on button "Входящие" at bounding box center [61, 39] width 110 height 15
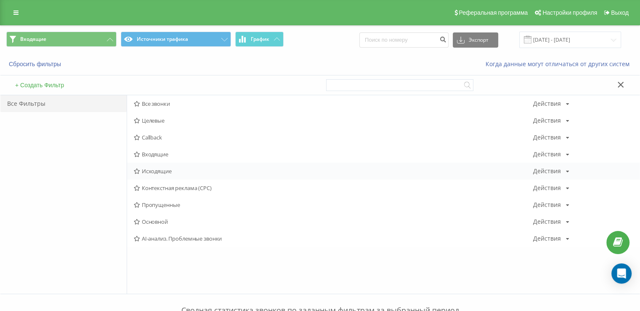
click at [165, 163] on div "Исходящие Действия Редактировать Копировать Удалить По умолчанию Поделиться" at bounding box center [383, 171] width 513 height 17
click at [163, 171] on span "Исходящие" at bounding box center [334, 171] width 400 height 6
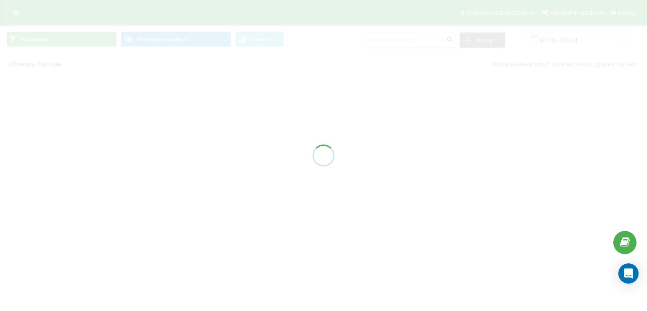
click at [163, 171] on div at bounding box center [323, 155] width 647 height 311
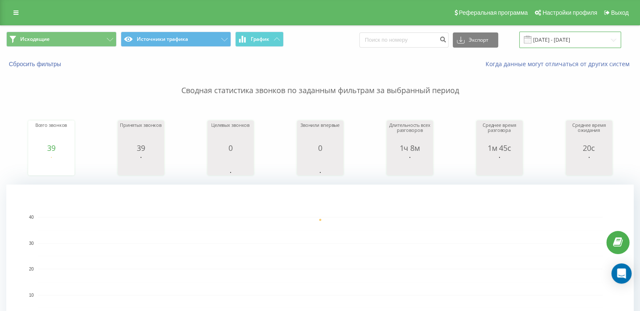
click at [557, 39] on input "[DATE] - [DATE]" at bounding box center [571, 40] width 102 height 16
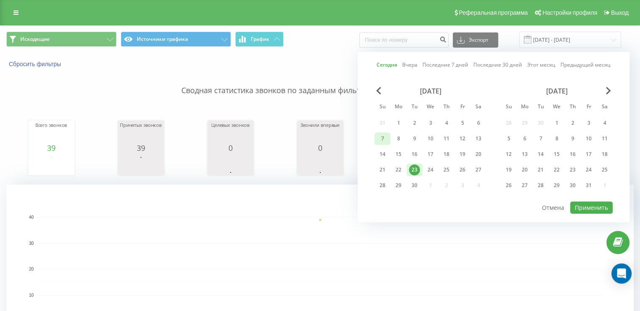
click at [381, 134] on div "7" at bounding box center [382, 138] width 11 height 11
click at [413, 167] on div "23" at bounding box center [414, 169] width 11 height 11
